Goal: Navigation & Orientation: Find specific page/section

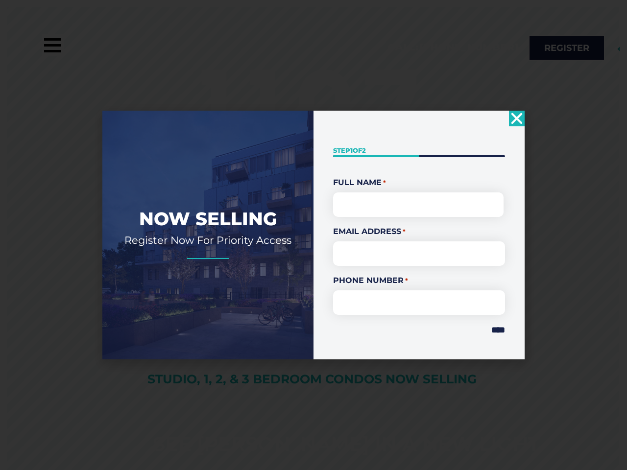
click at [313, 235] on div "" * " indicates required fields Step 1 of 2 50% Full Name * First Email Address…" at bounding box center [418, 235] width 211 height 248
click at [517, 119] on use "Close" at bounding box center [516, 118] width 11 height 11
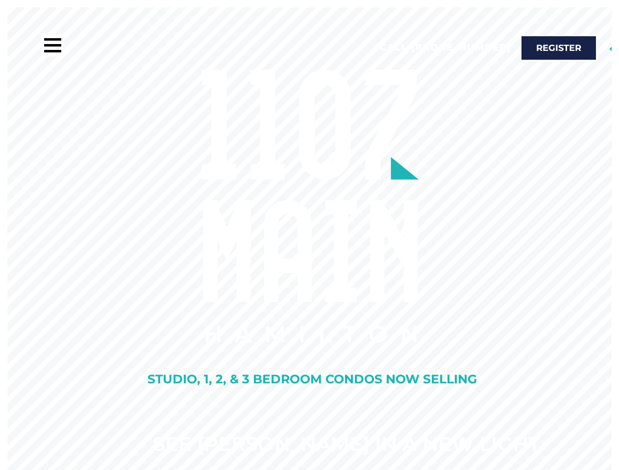
click at [493, 330] on rs-slide "See [PERSON_NAME] In A New Light Studio, 1, 2, & 3 Bedroom Condos Now Selling" at bounding box center [309, 242] width 619 height 470
